Goal: Information Seeking & Learning: Learn about a topic

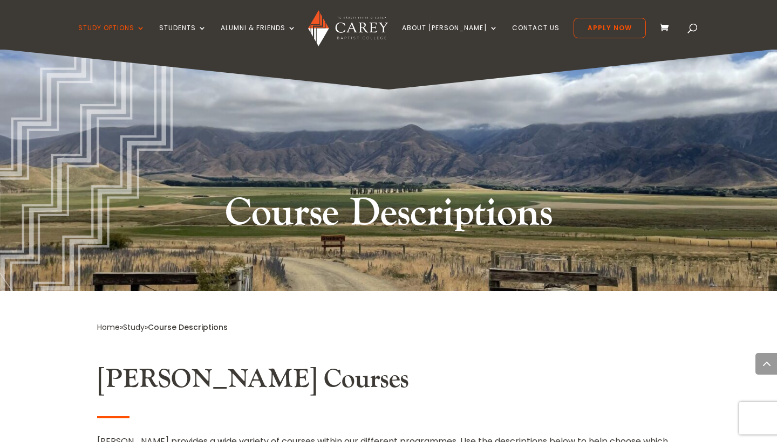
scroll to position [8218, 0]
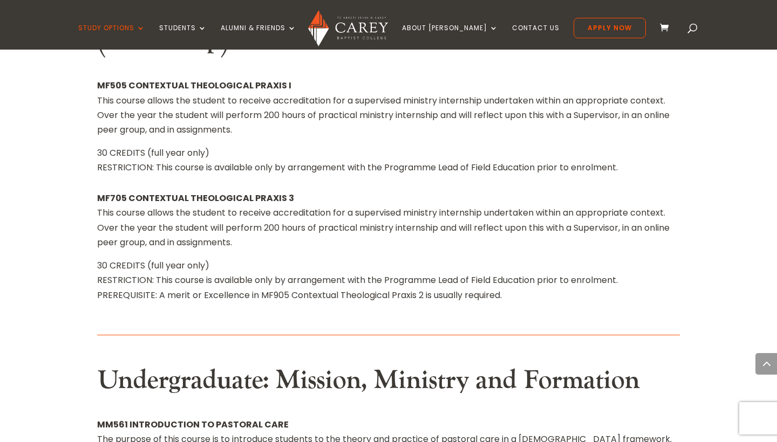
drag, startPoint x: 222, startPoint y: 300, endPoint x: 293, endPoint y: 341, distance: 82.4
drag, startPoint x: 300, startPoint y: 347, endPoint x: 176, endPoint y: 276, distance: 142.3
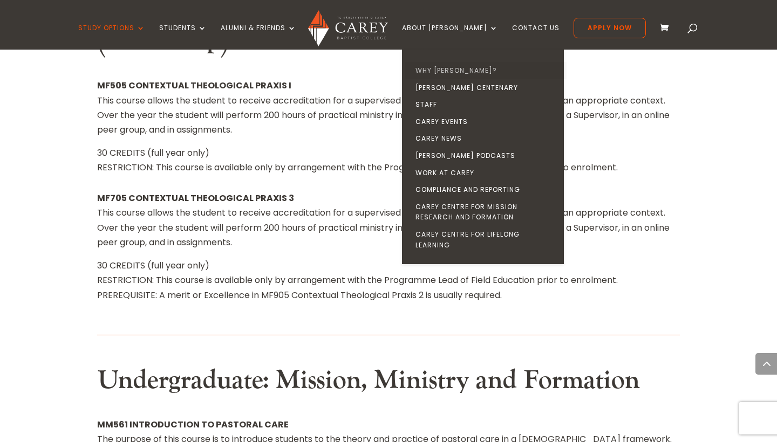
click at [459, 74] on link "Why [PERSON_NAME]?" at bounding box center [486, 70] width 162 height 17
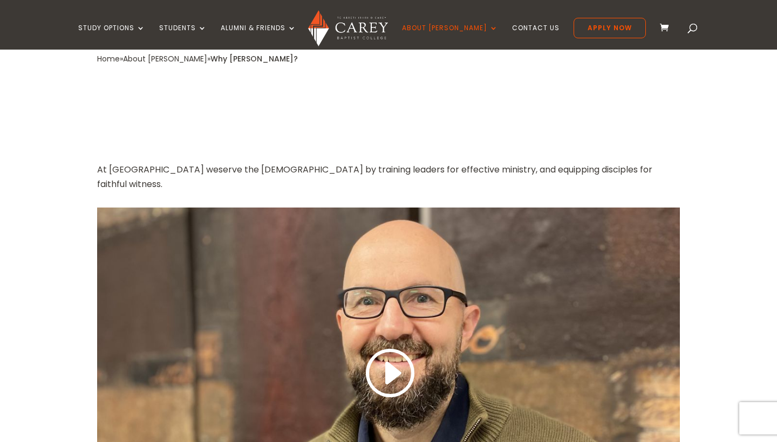
scroll to position [368, 0]
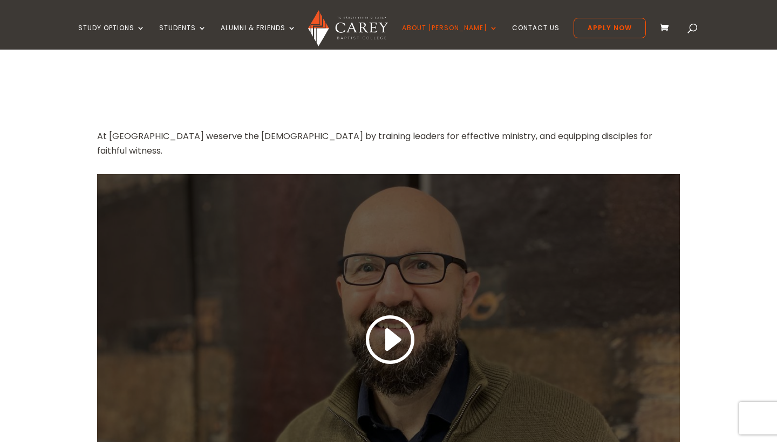
click at [380, 312] on link at bounding box center [389, 340] width 52 height 57
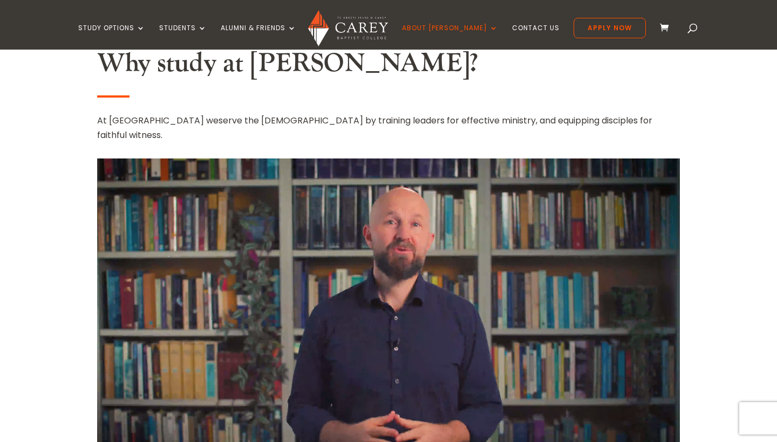
scroll to position [402, 0]
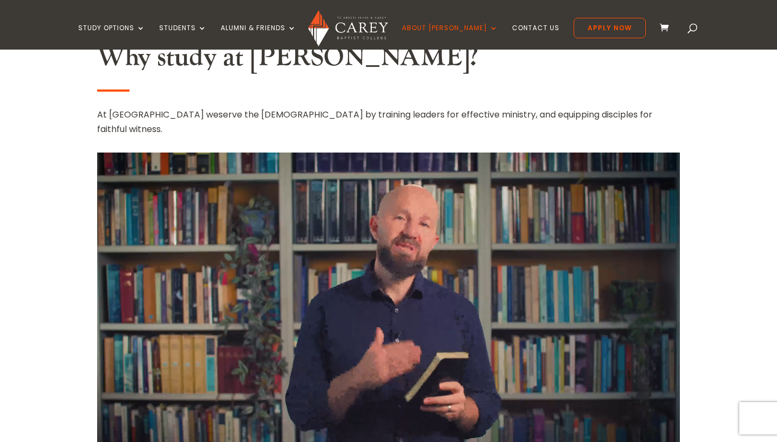
click at [128, 405] on video at bounding box center [388, 317] width 583 height 328
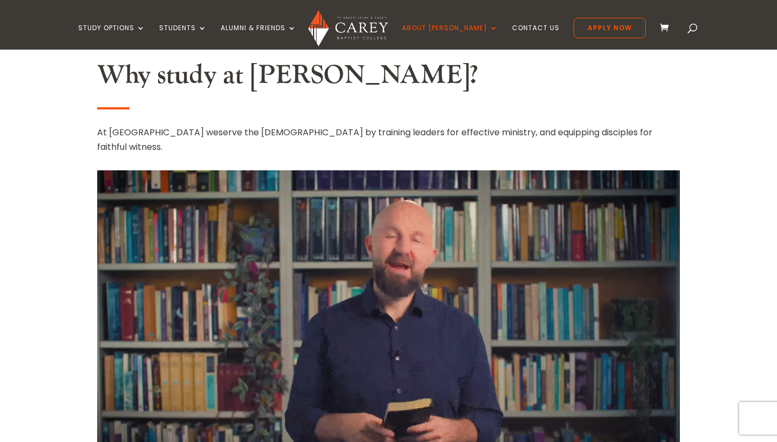
scroll to position [420, 0]
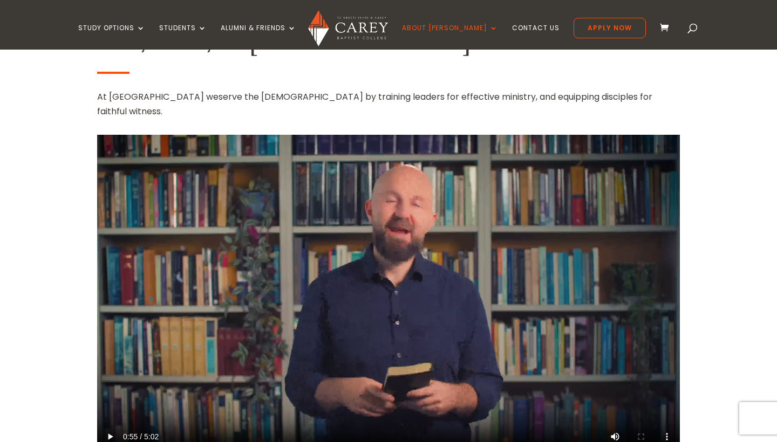
click at [127, 386] on video at bounding box center [388, 299] width 583 height 328
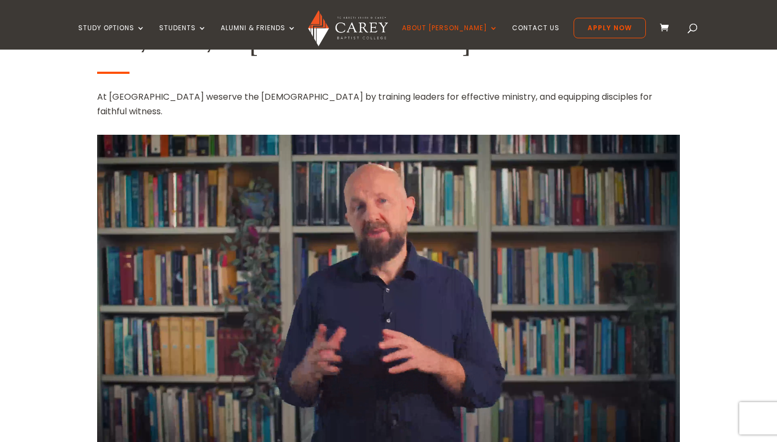
click at [357, 31] on img at bounding box center [347, 28] width 79 height 36
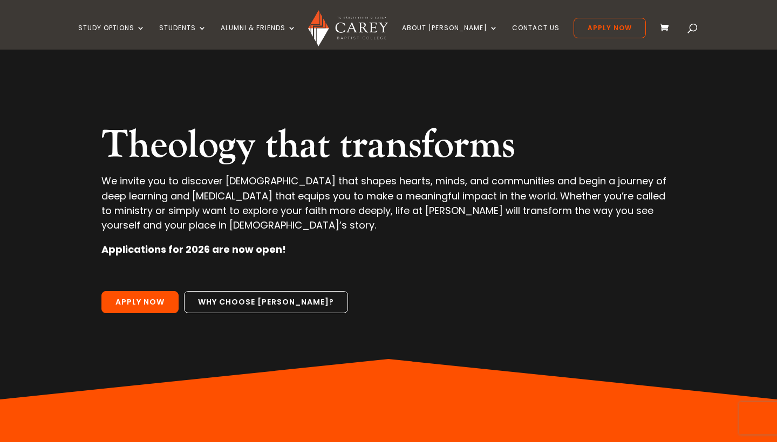
scroll to position [46, 0]
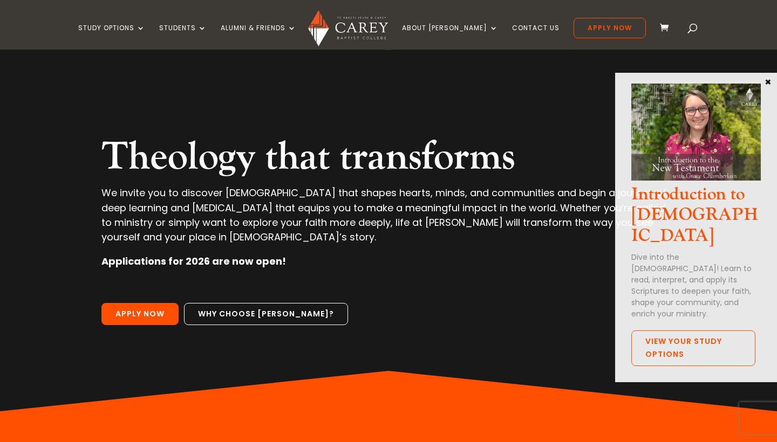
click at [768, 79] on button "×" at bounding box center [767, 82] width 11 height 10
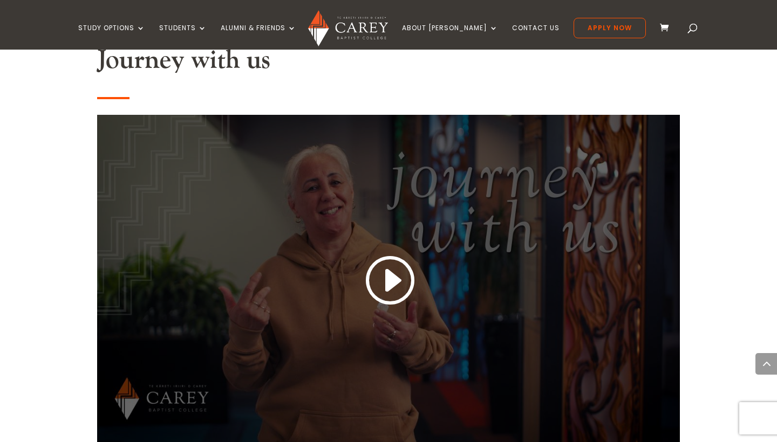
scroll to position [896, 0]
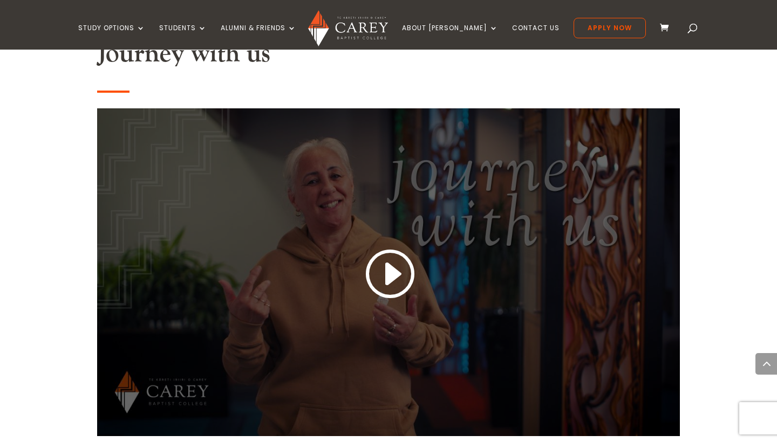
click at [388, 263] on link at bounding box center [389, 275] width 52 height 57
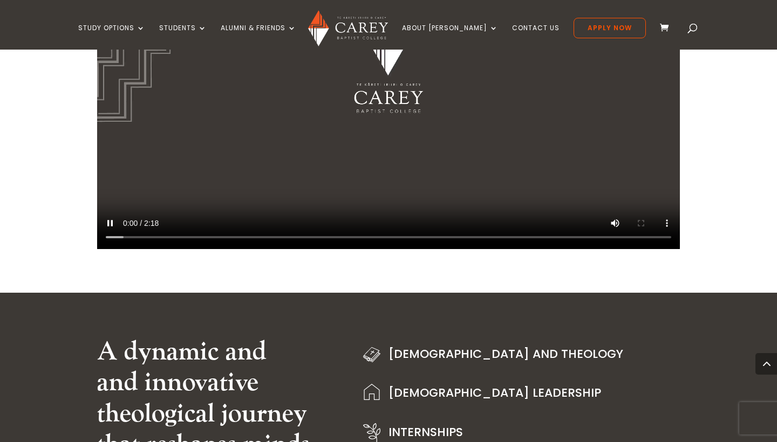
scroll to position [1076, 0]
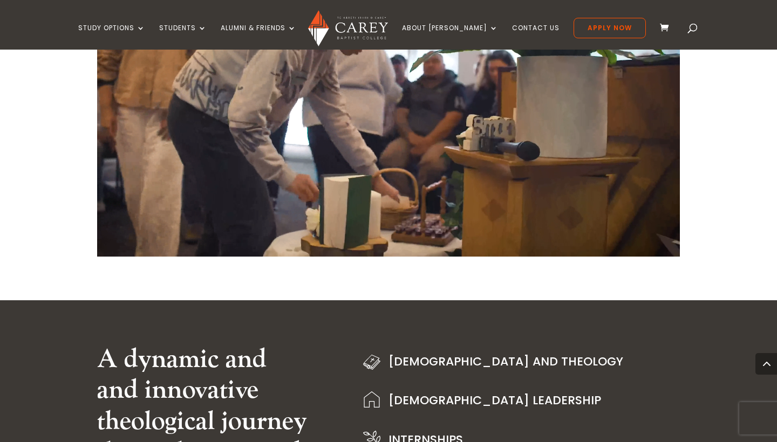
drag, startPoint x: 645, startPoint y: 194, endPoint x: 645, endPoint y: 211, distance: 17.3
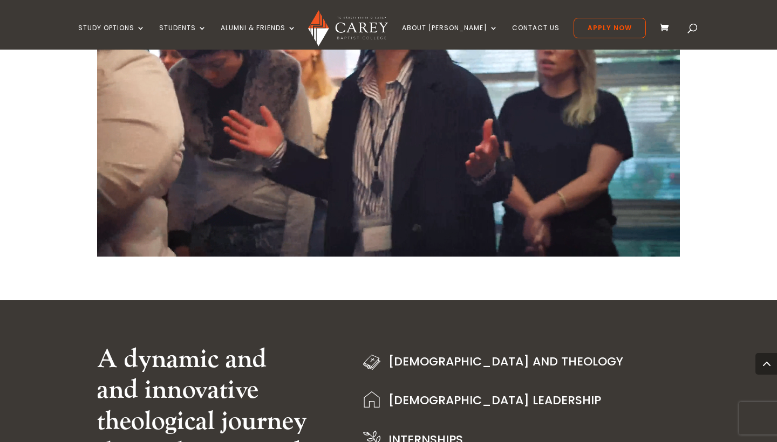
click at [645, 211] on video at bounding box center [388, 93] width 583 height 328
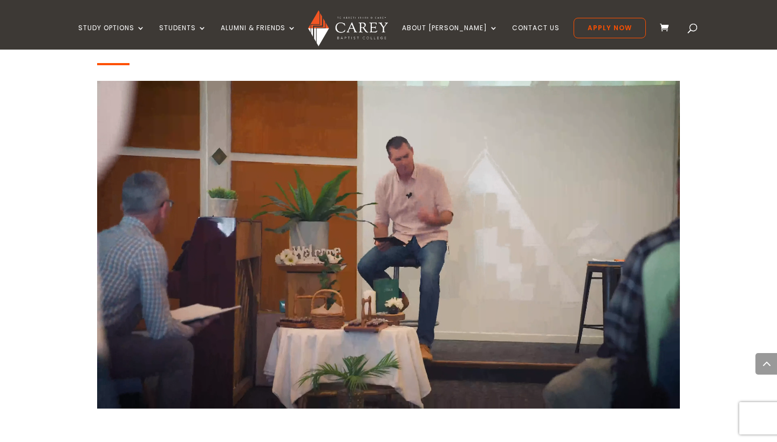
scroll to position [925, 0]
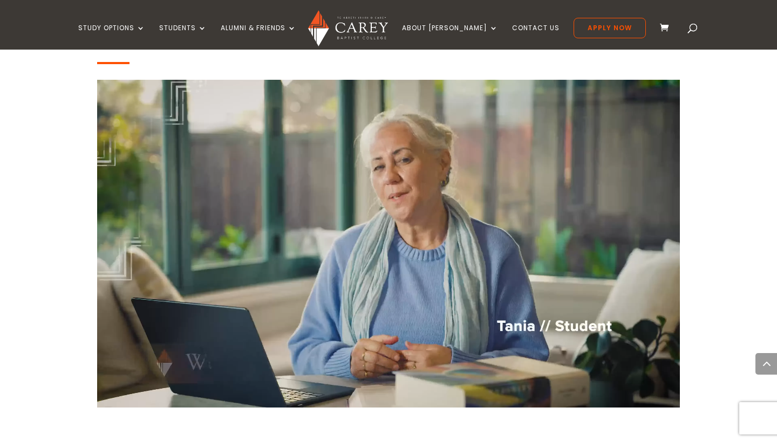
click at [414, 261] on video at bounding box center [388, 244] width 583 height 328
